Goal: Task Accomplishment & Management: Complete application form

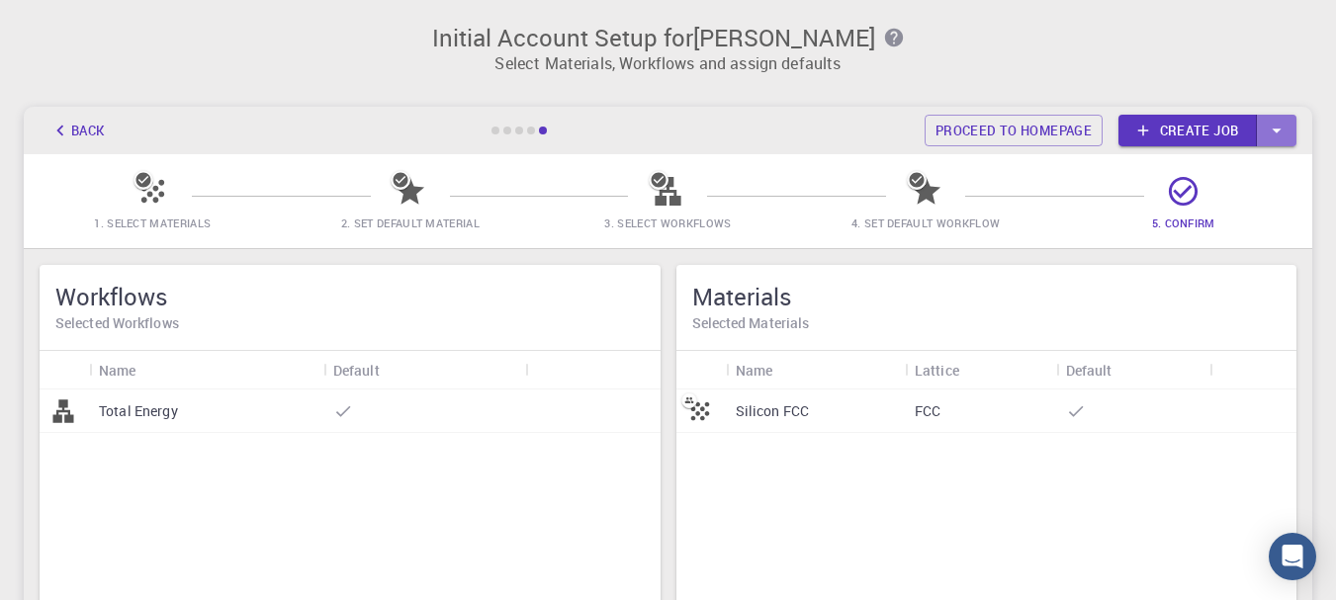
click at [1282, 128] on icon "button" at bounding box center [1277, 131] width 22 height 22
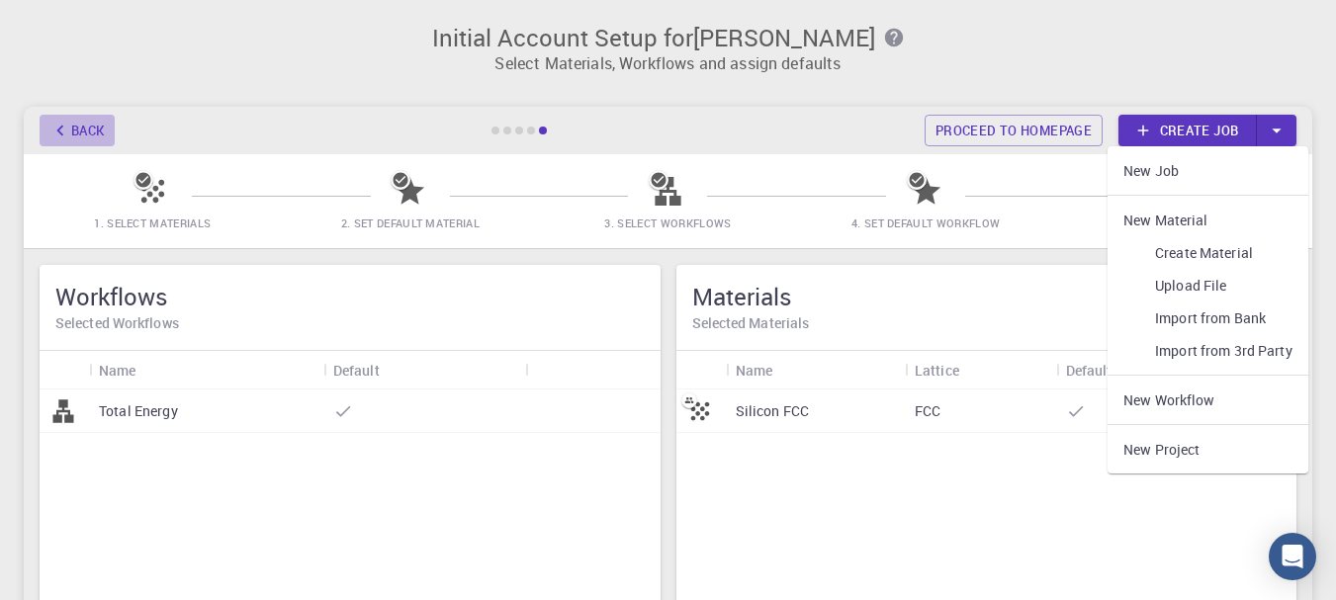
click at [66, 127] on icon "button" at bounding box center [60, 131] width 22 height 22
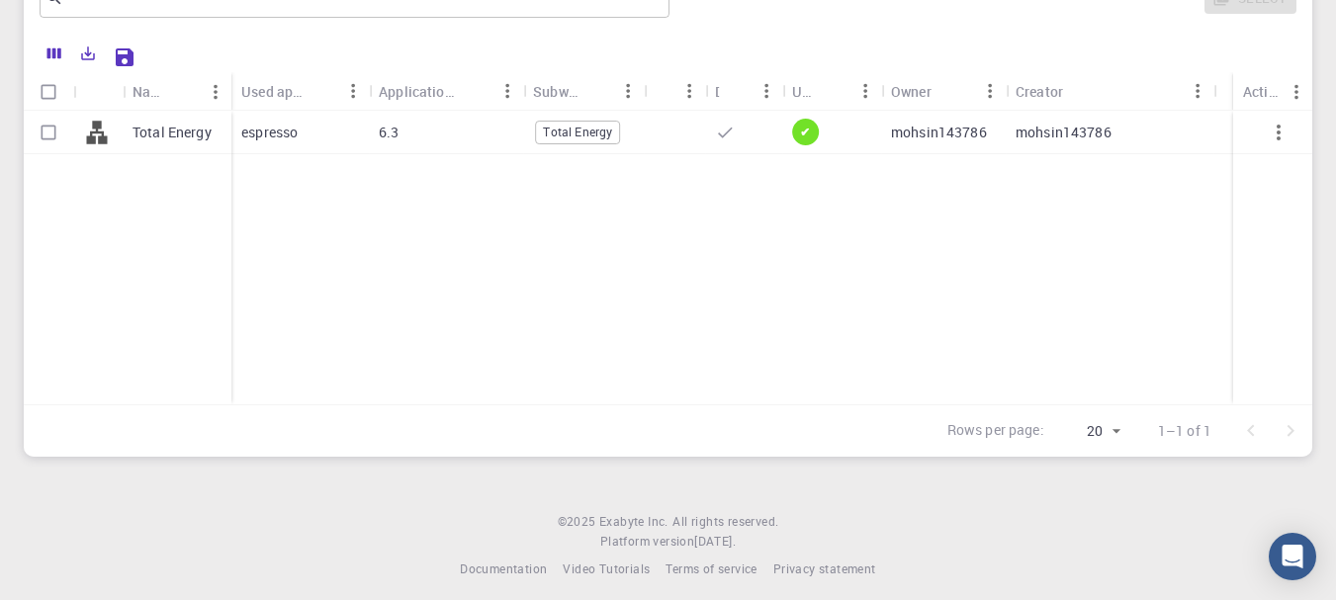
scroll to position [298, 0]
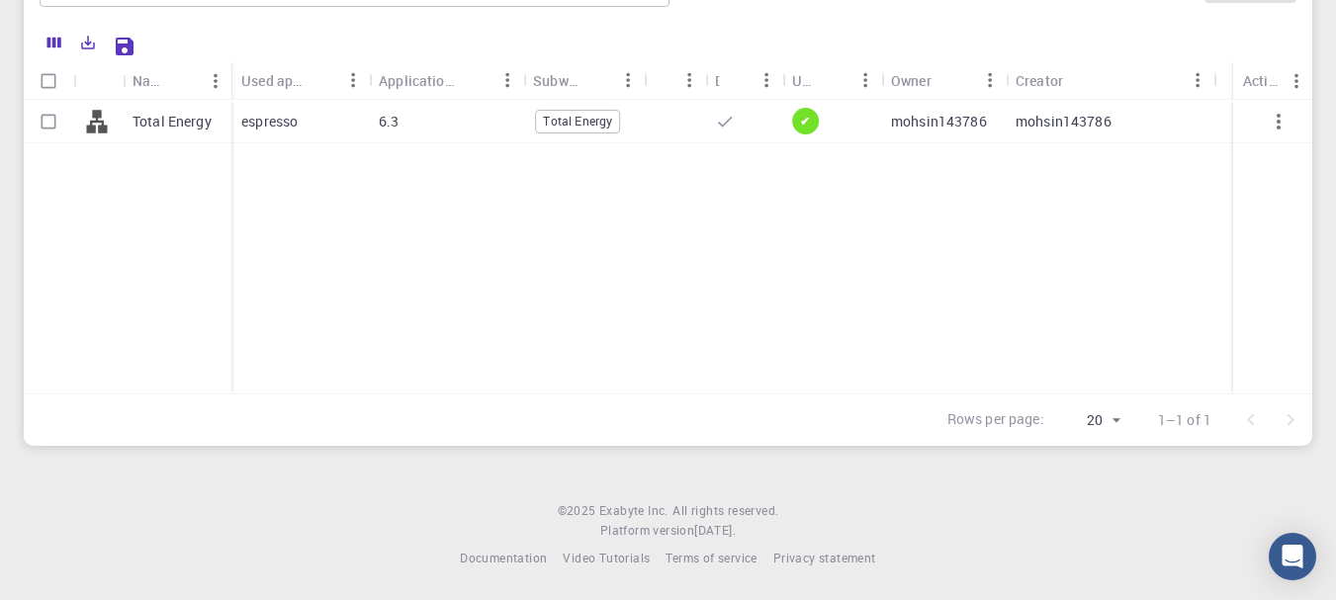
click at [1290, 122] on icon "button" at bounding box center [1279, 122] width 24 height 24
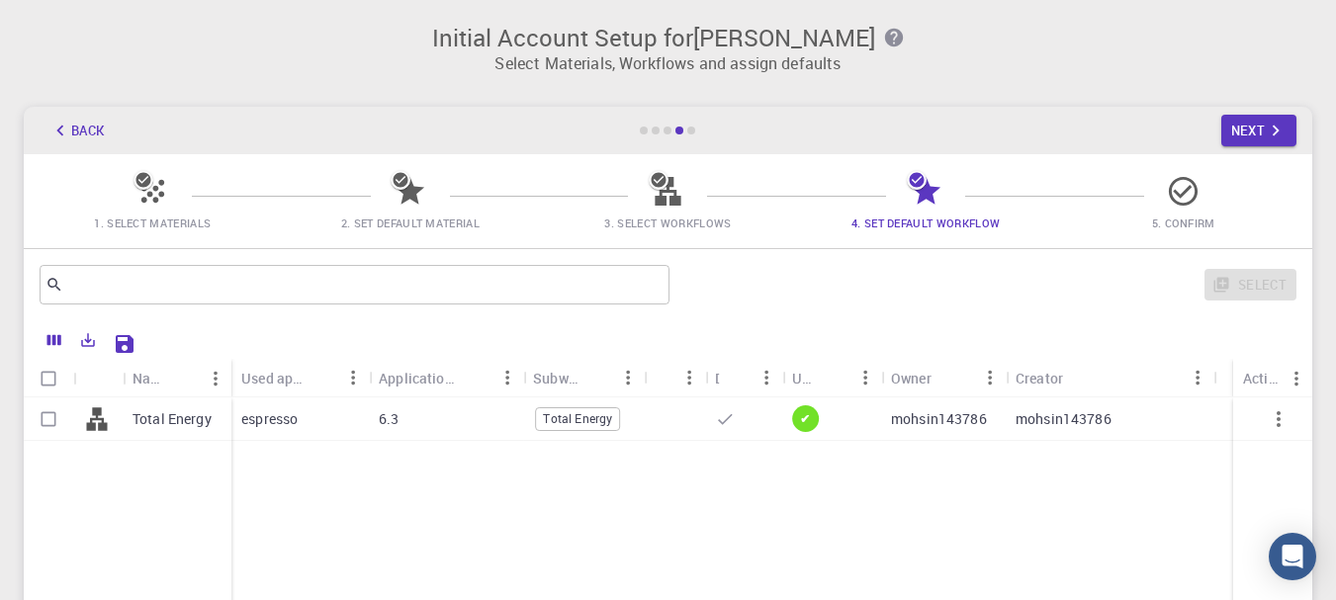
click at [71, 131] on button "Back" at bounding box center [77, 131] width 75 height 32
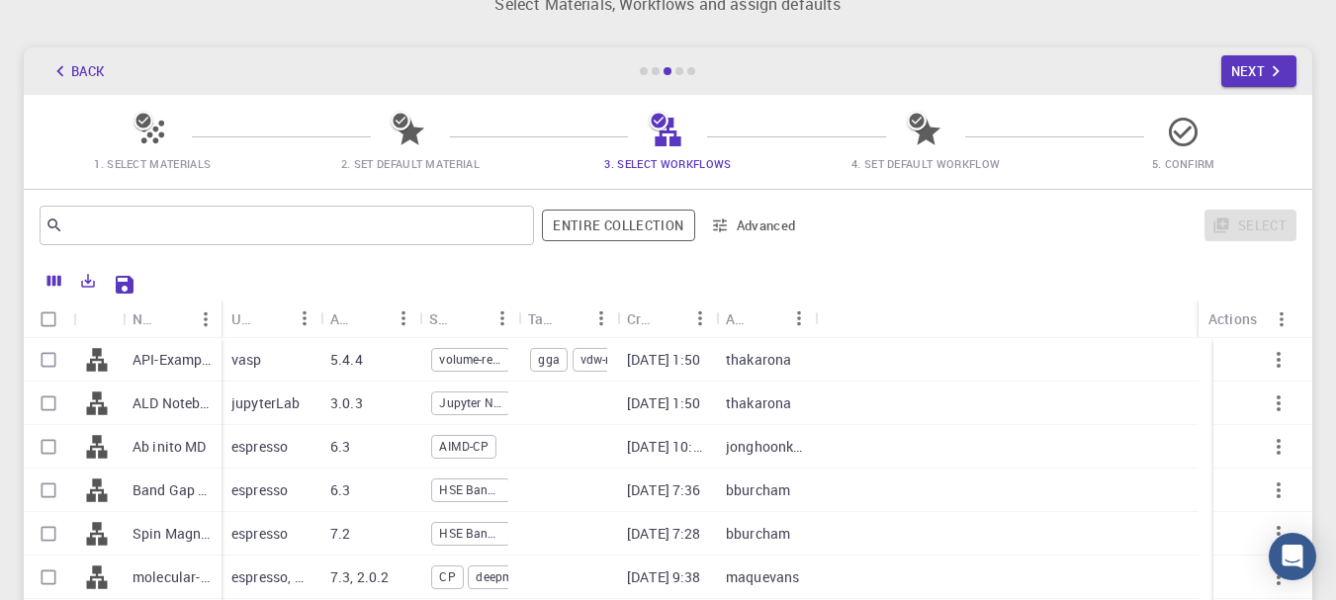
scroll to position [21, 0]
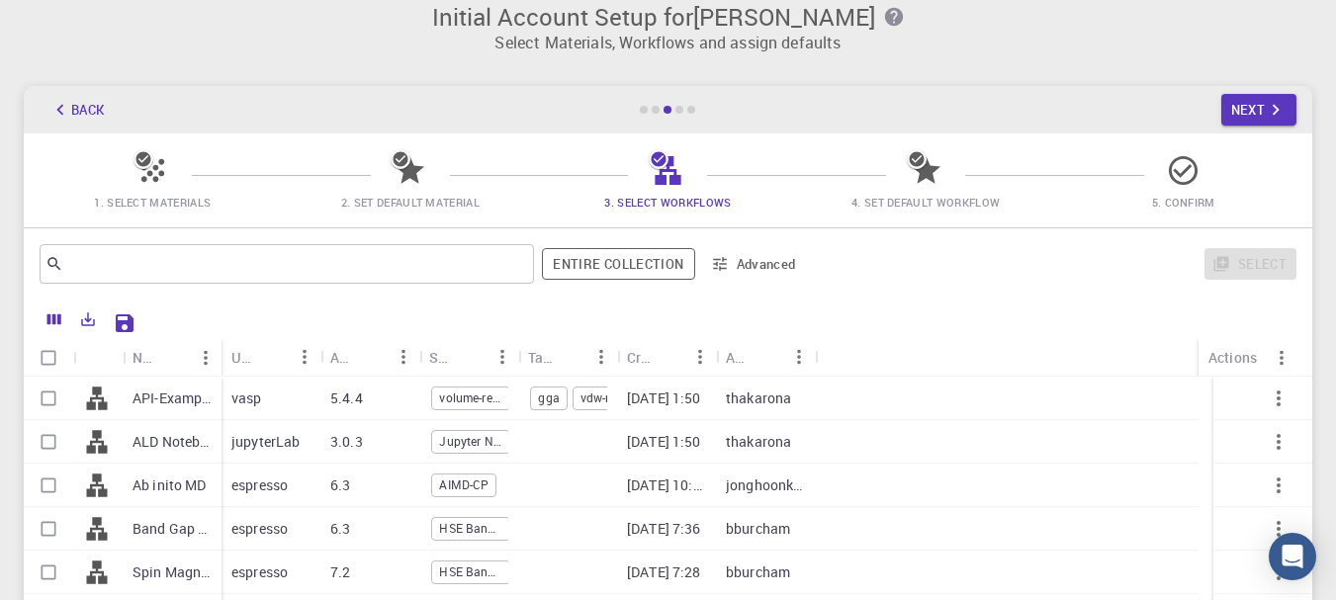
click at [85, 97] on button "Back" at bounding box center [77, 110] width 75 height 32
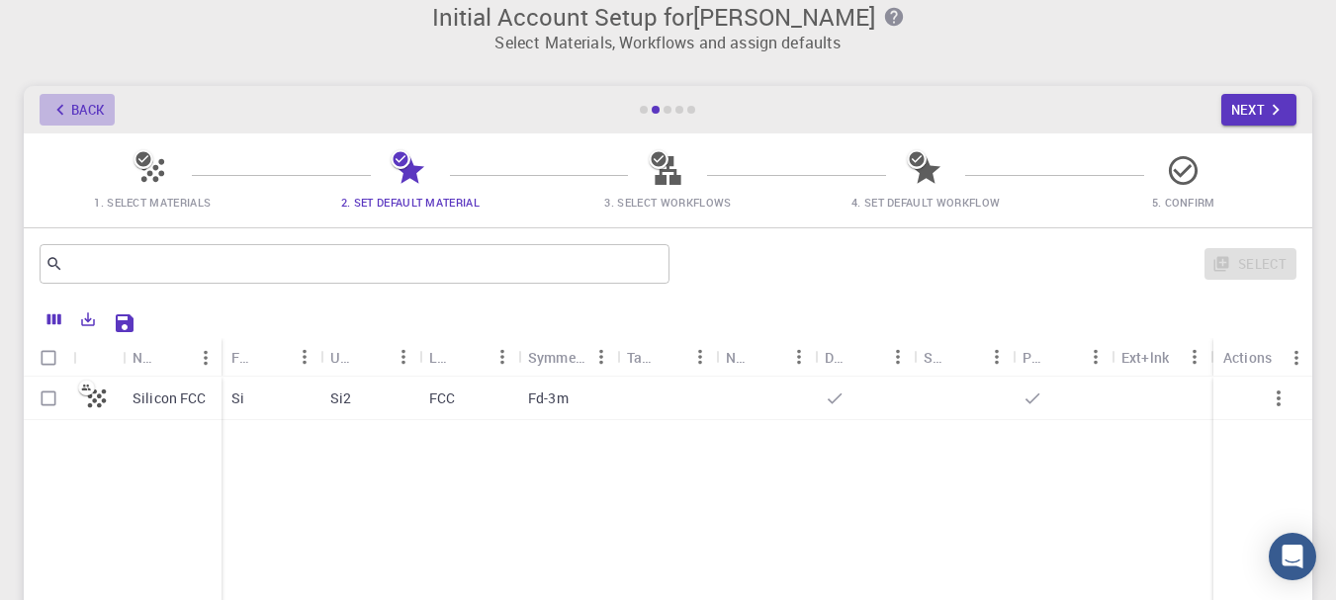
click at [85, 97] on button "Back" at bounding box center [77, 110] width 75 height 32
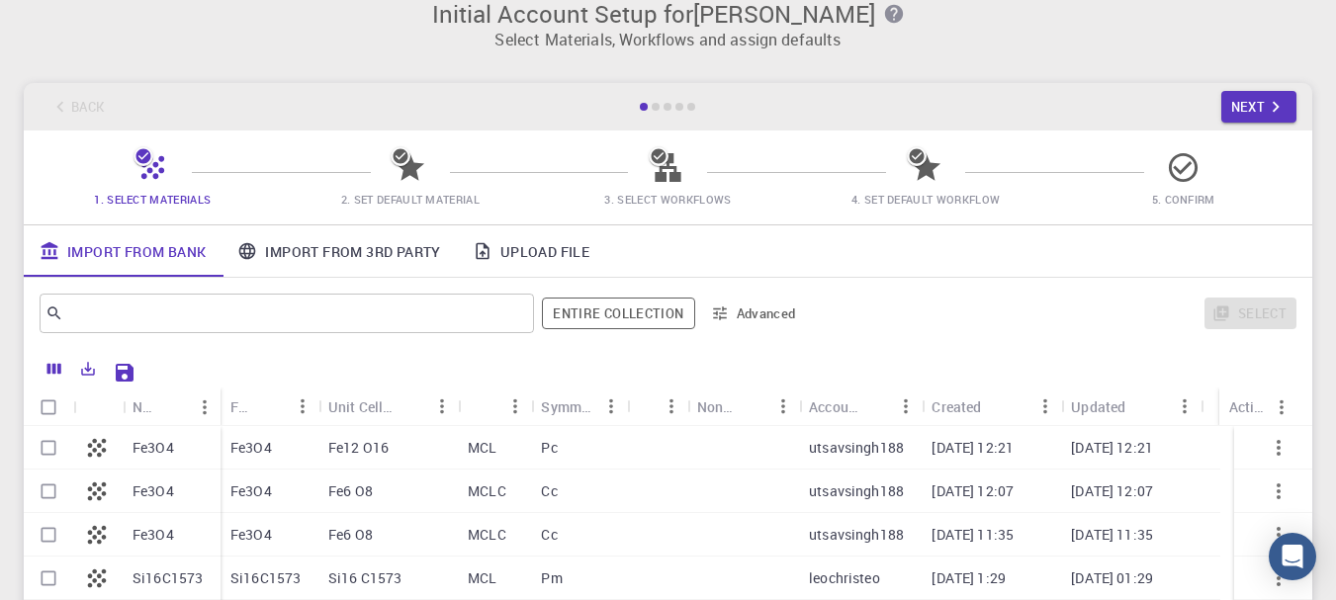
scroll to position [0, 0]
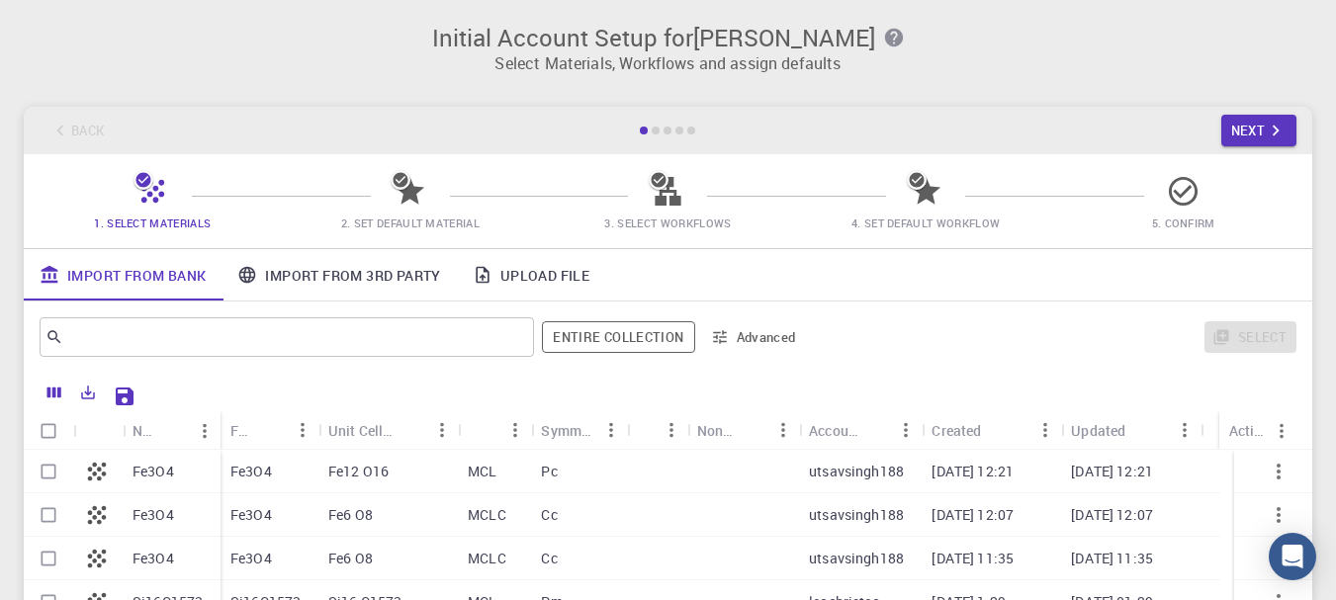
click at [846, 30] on h3 "Initial Account Setup for [PERSON_NAME]" at bounding box center [668, 38] width 1265 height 28
click at [59, 131] on div "Back Next" at bounding box center [668, 130] width 1289 height 47
